Goal: Task Accomplishment & Management: Use online tool/utility

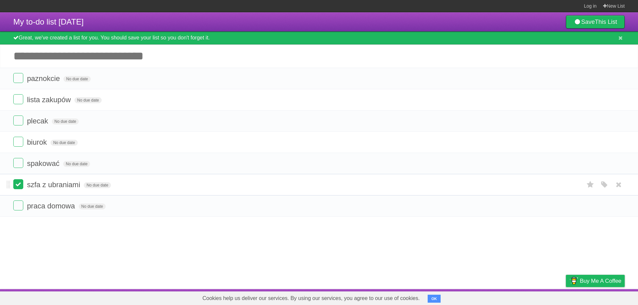
click at [17, 188] on label at bounding box center [18, 184] width 10 height 10
click at [17, 184] on label at bounding box center [18, 184] width 10 height 10
click at [593, 279] on span "Buy me a coffee" at bounding box center [600, 281] width 42 height 12
click at [21, 77] on label at bounding box center [18, 78] width 10 height 10
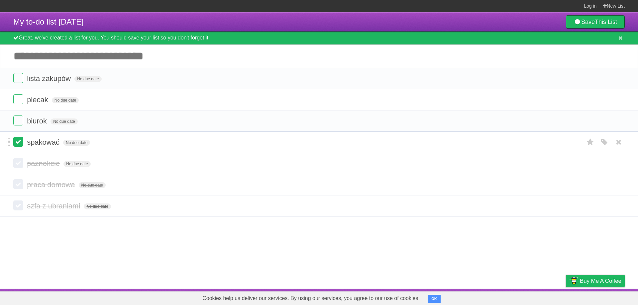
click at [16, 139] on label at bounding box center [18, 142] width 10 height 10
click at [16, 121] on label at bounding box center [18, 121] width 10 height 10
click at [19, 78] on label at bounding box center [18, 78] width 10 height 10
click at [18, 77] on label at bounding box center [18, 78] width 10 height 10
